Goal: Find specific page/section: Find specific page/section

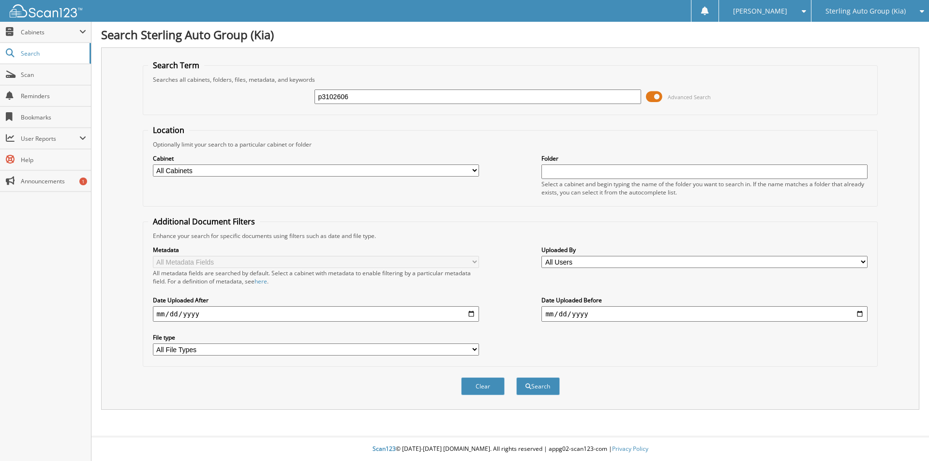
type input "p3102606"
click at [516, 378] on button "Search" at bounding box center [538, 387] width 44 height 18
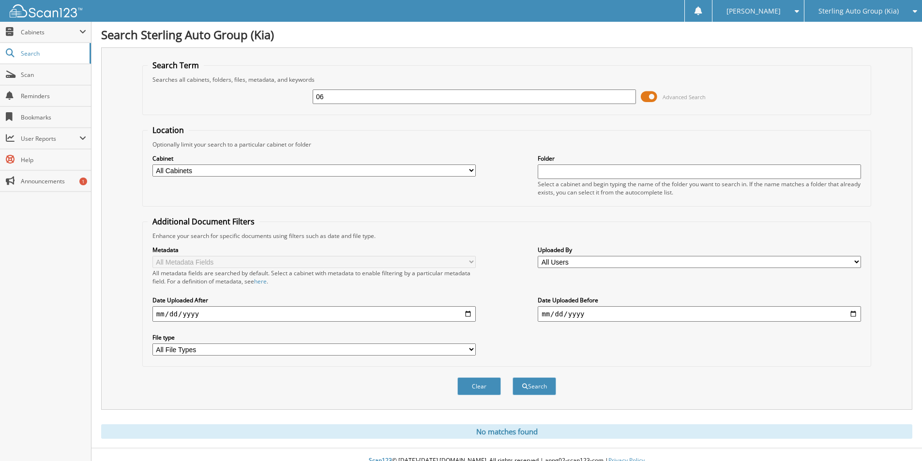
type input "6"
type input "p3210606"
click at [513, 378] on button "Search" at bounding box center [535, 387] width 44 height 18
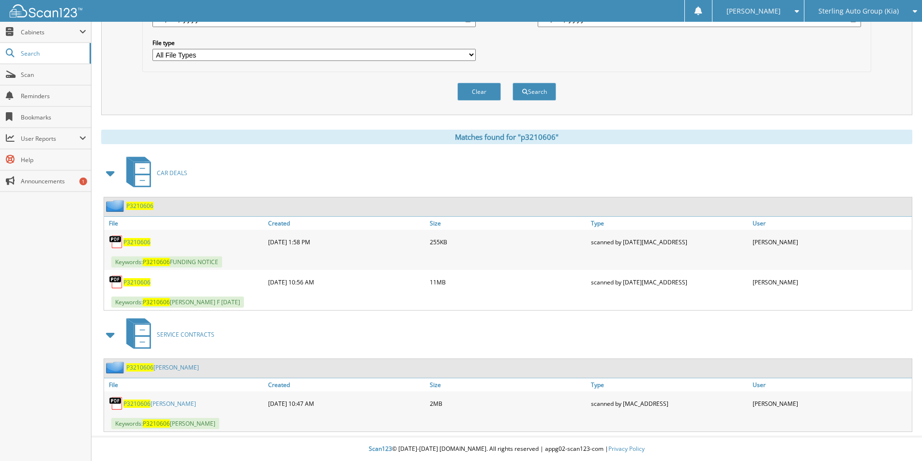
scroll to position [295, 0]
click at [152, 401] on link "P3210606 TORRES" at bounding box center [159, 404] width 73 height 8
